Goal: Task Accomplishment & Management: Manage account settings

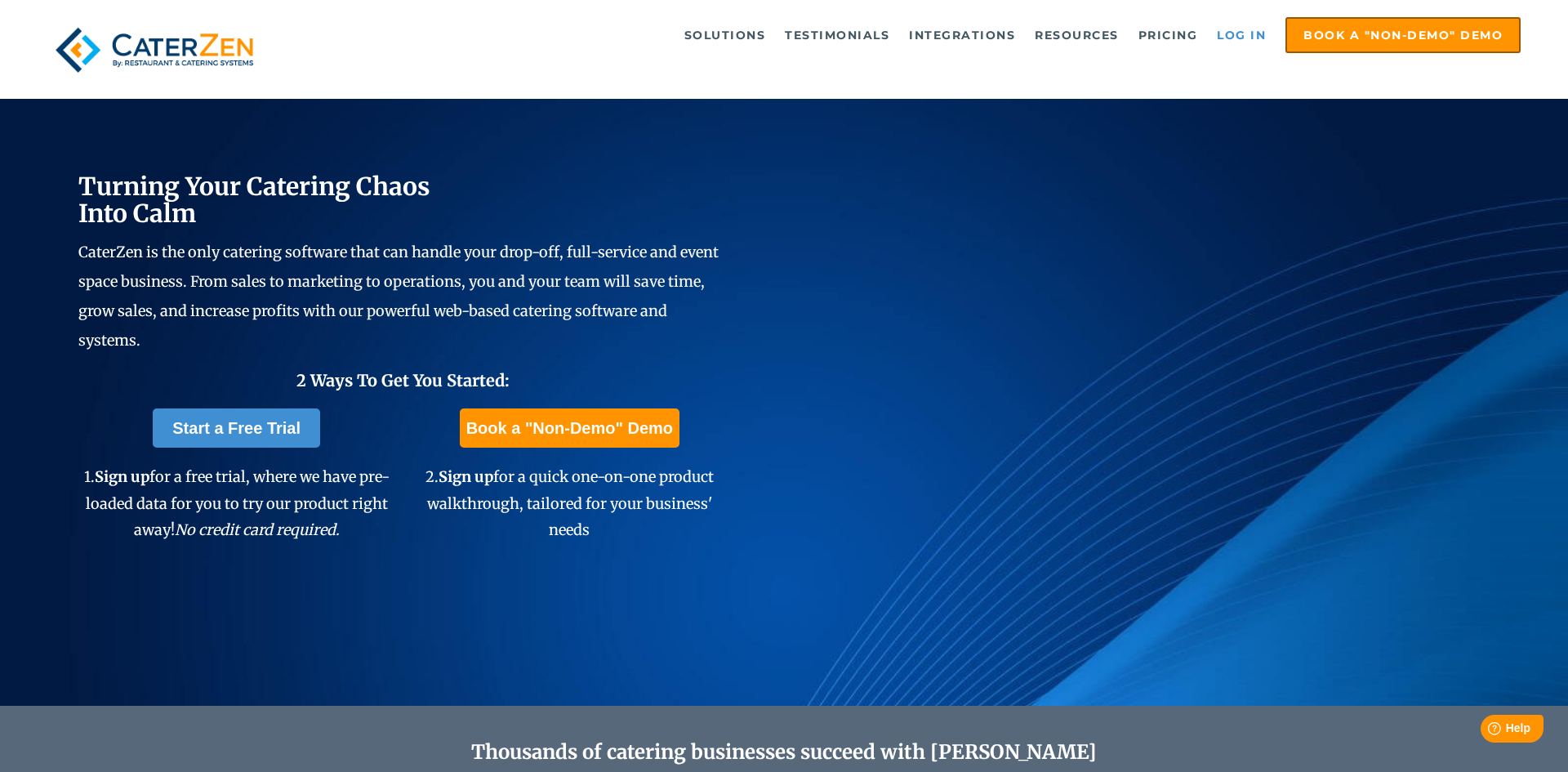
click at [1225, 37] on link "Log in" at bounding box center [1241, 35] width 66 height 32
click at [1244, 33] on link "Log in" at bounding box center [1241, 35] width 66 height 32
